Goal: Navigation & Orientation: Find specific page/section

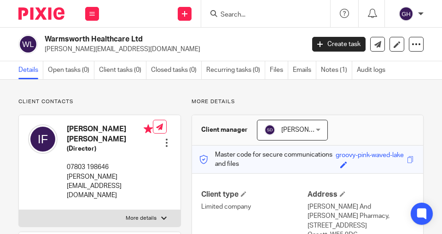
click at [249, 15] on input "Search" at bounding box center [261, 15] width 83 height 8
paste input "BPSN GROUP LIMITED"
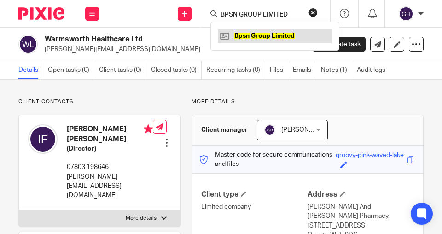
type input "BPSN GROUP LIMITED"
click at [249, 36] on link at bounding box center [275, 36] width 114 height 14
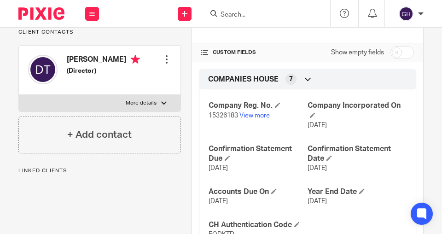
scroll to position [210, 0]
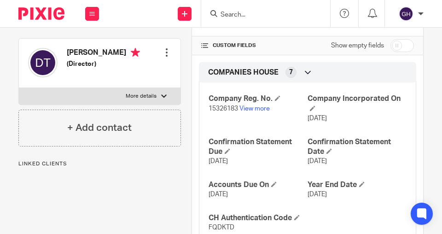
click at [163, 52] on div at bounding box center [166, 52] width 9 height 9
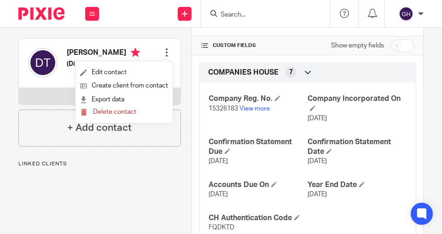
click at [135, 157] on div "Pinned note 27/09/24 - REPLY FROM HMRC RE VAT I can advise the previous applica…" at bounding box center [94, 217] width 173 height 659
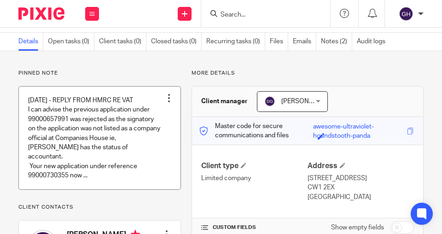
scroll to position [26, 0]
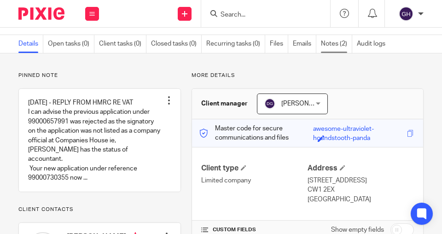
click at [334, 44] on link "Notes (2)" at bounding box center [336, 44] width 31 height 18
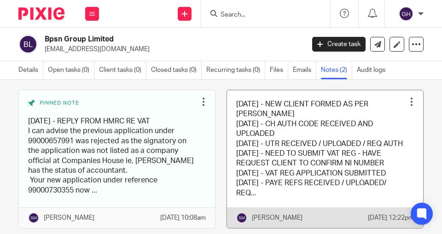
scroll to position [52, 0]
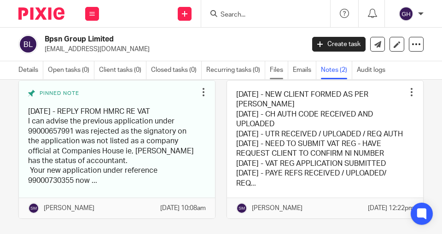
click at [283, 73] on link "Files" at bounding box center [279, 70] width 18 height 18
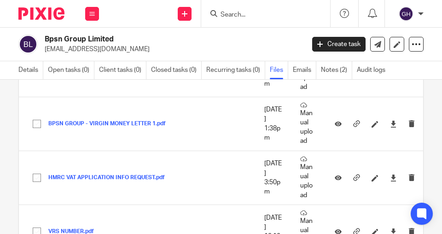
scroll to position [342, 0]
click at [29, 73] on link "Details" at bounding box center [30, 70] width 25 height 18
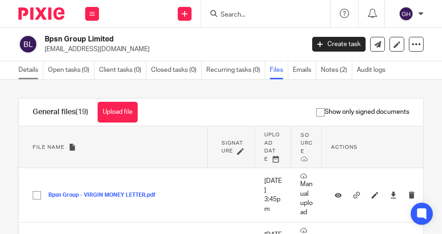
click at [32, 74] on link "Details" at bounding box center [30, 70] width 25 height 18
